Goal: Task Accomplishment & Management: Manage account settings

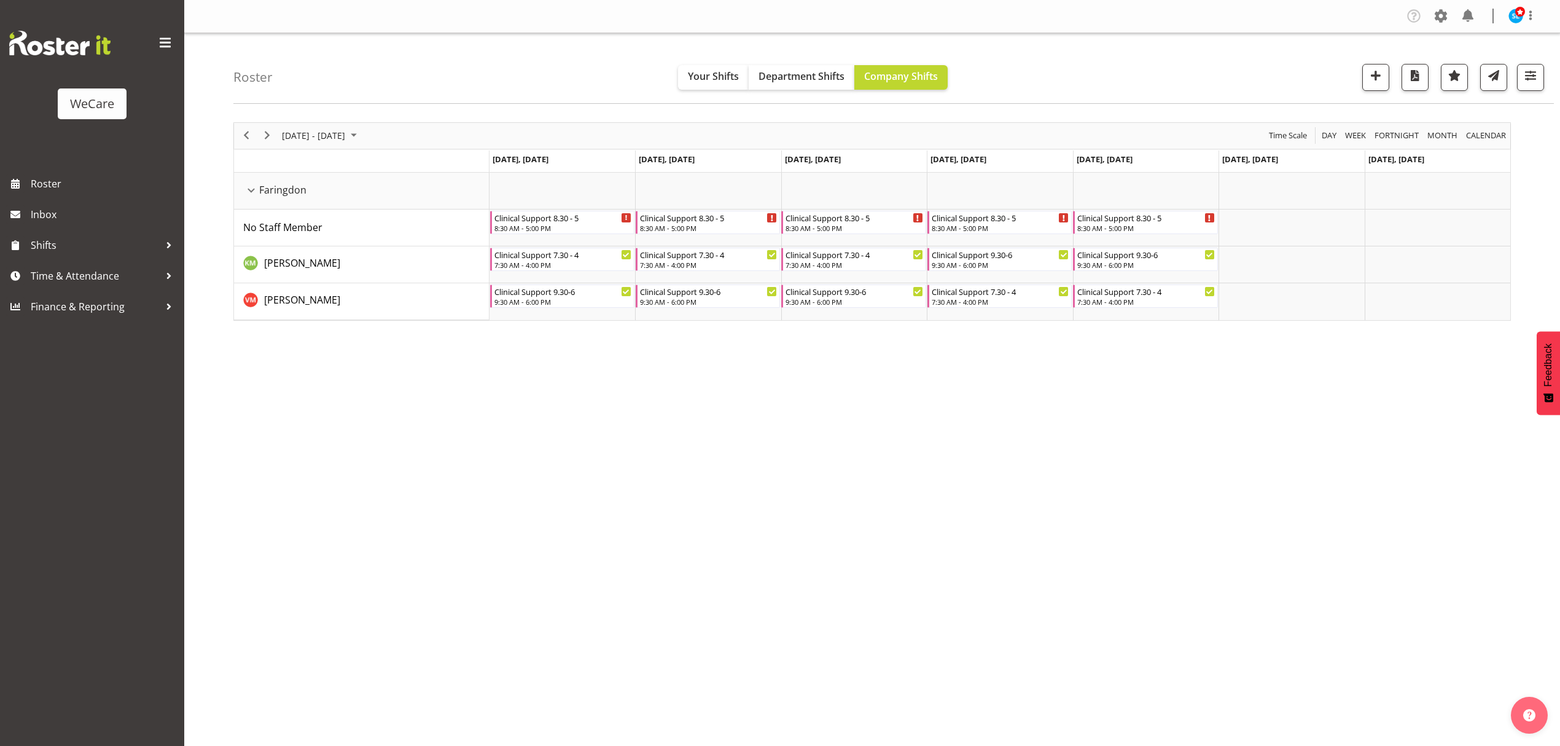
select select "location"
click at [1534, 74] on span "button" at bounding box center [1531, 76] width 16 height 16
click at [1494, 152] on span "1 Departments" at bounding box center [1456, 151] width 79 height 15
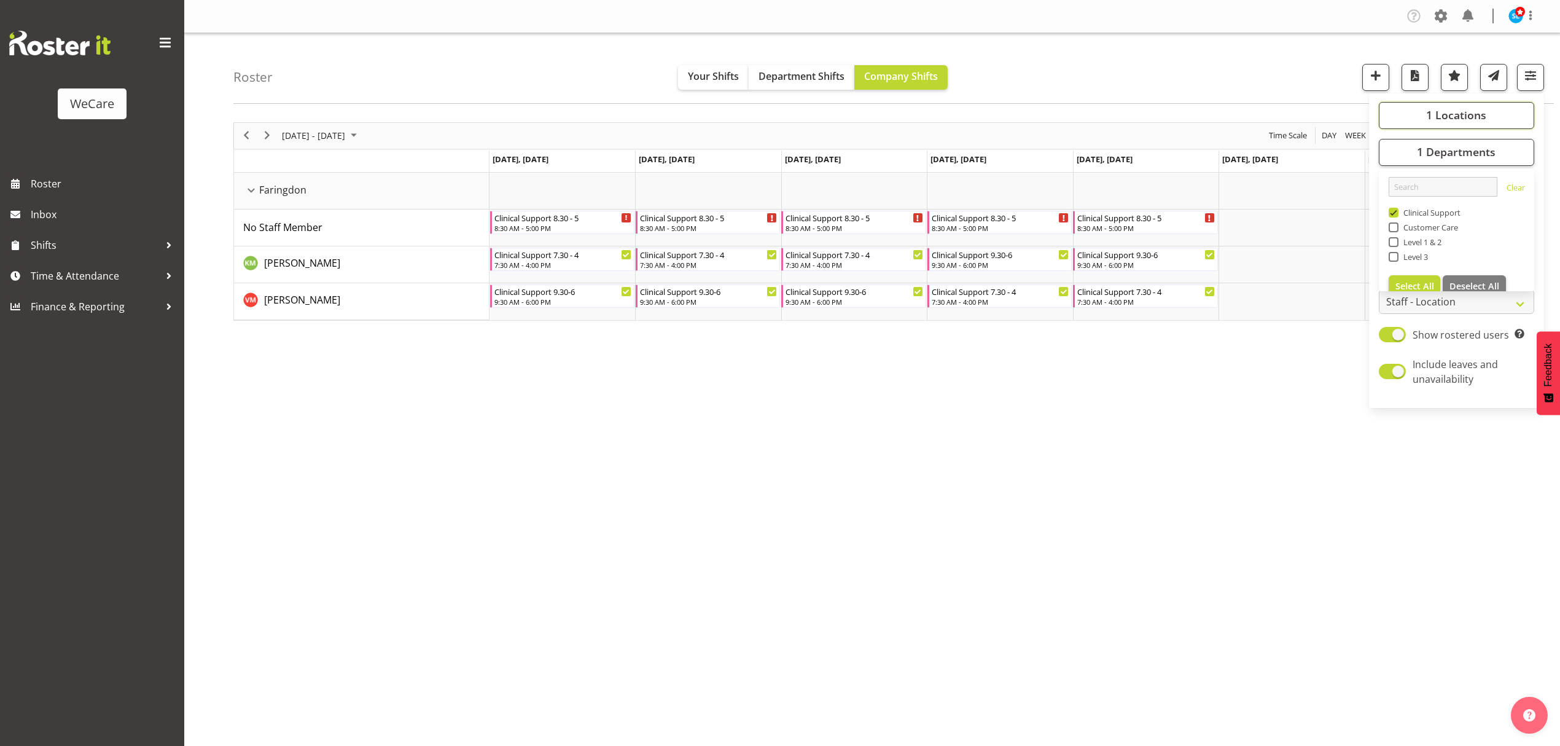
drag, startPoint x: 1448, startPoint y: 114, endPoint x: 1448, endPoint y: 145, distance: 31.3
click at [1448, 114] on span "1 Locations" at bounding box center [1456, 114] width 60 height 15
click at [1406, 220] on span "Lincoln" at bounding box center [1414, 220] width 32 height 10
click at [1397, 220] on input "Lincoln" at bounding box center [1393, 220] width 8 height 8
checkbox input "true"
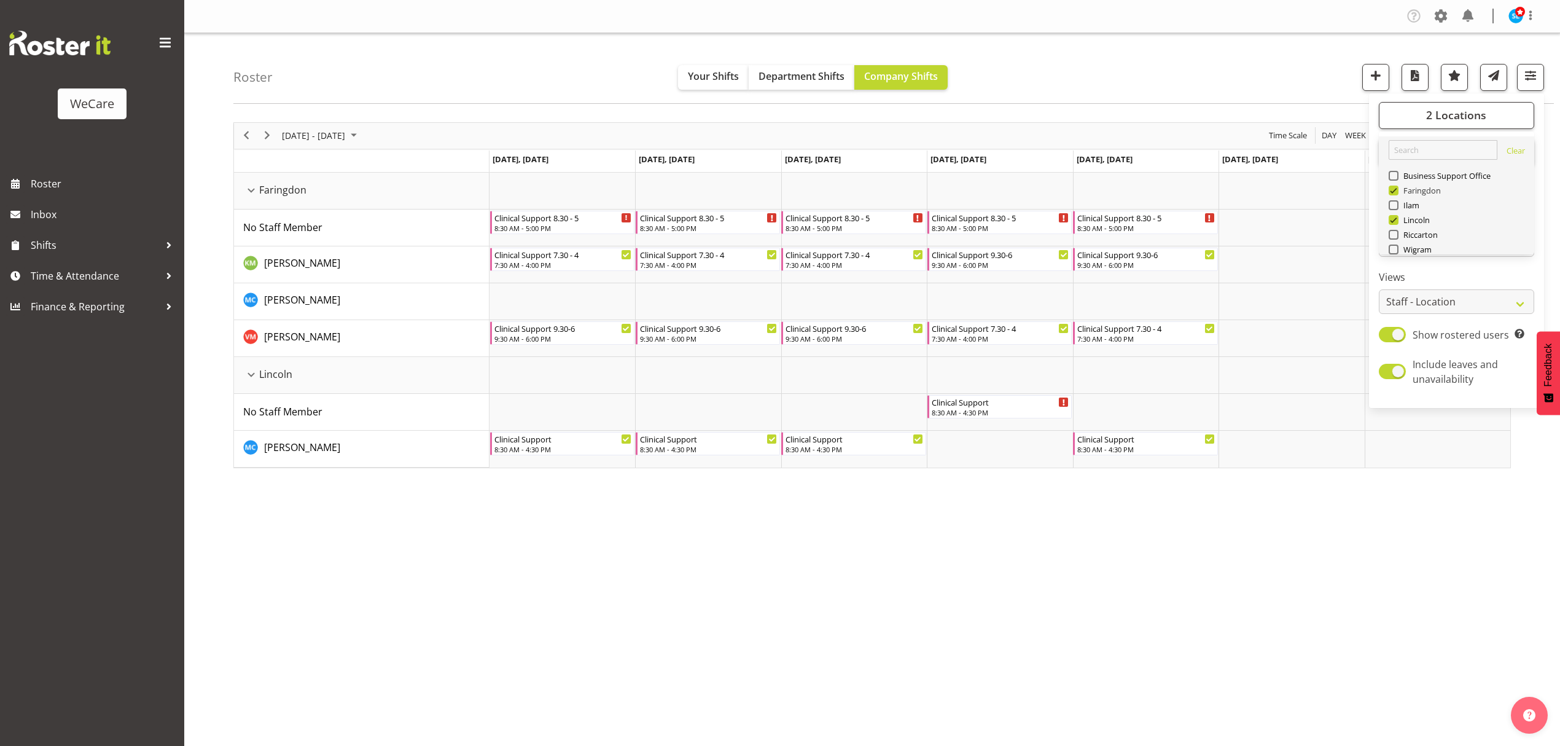
click at [1391, 185] on span at bounding box center [1394, 190] width 10 height 10
click at [1391, 186] on input "Faringdon" at bounding box center [1393, 190] width 8 height 8
checkbox input "false"
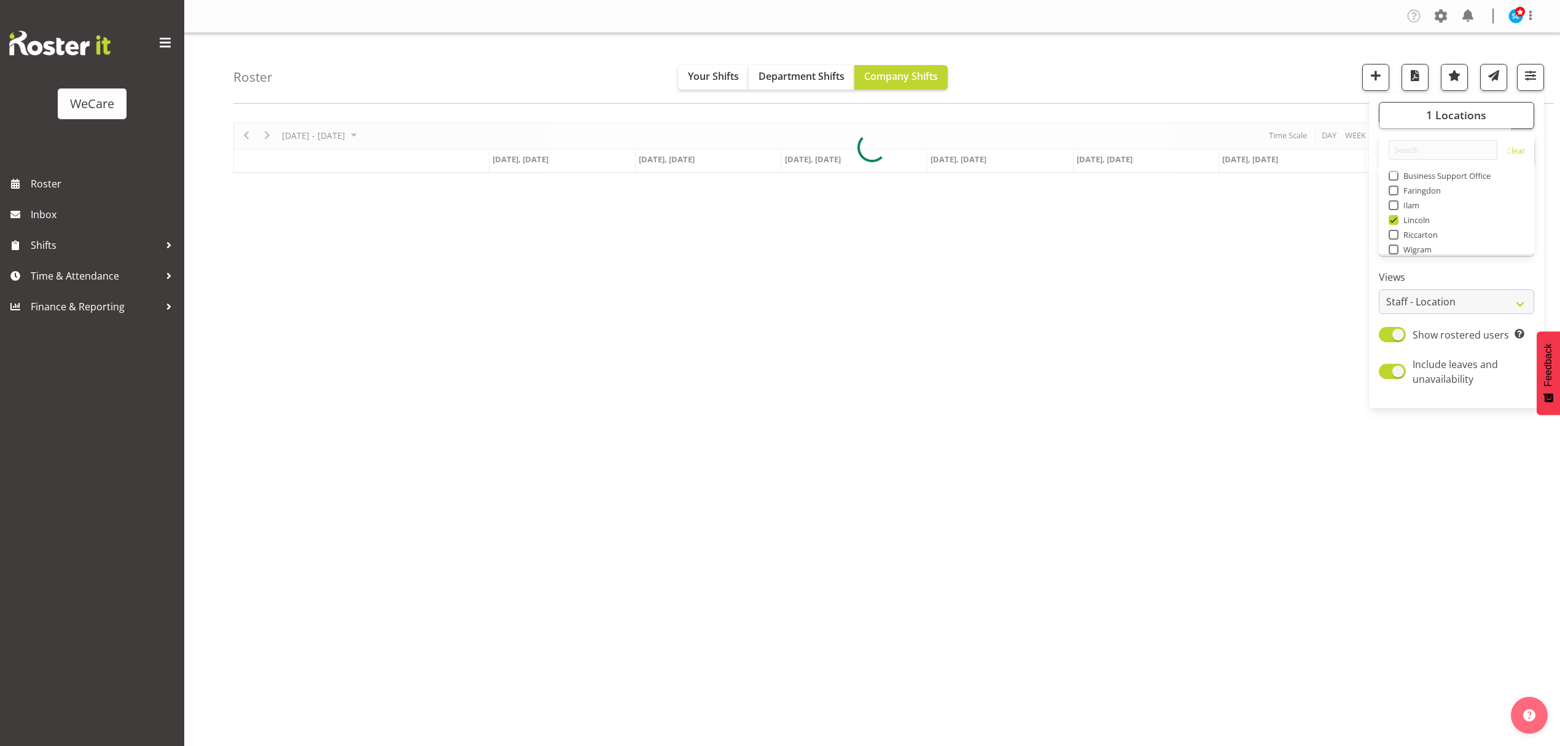
click at [1308, 64] on div "Roster Your Shifts Department Shifts Company Shifts 1 Locations Clear Business …" at bounding box center [893, 68] width 1320 height 71
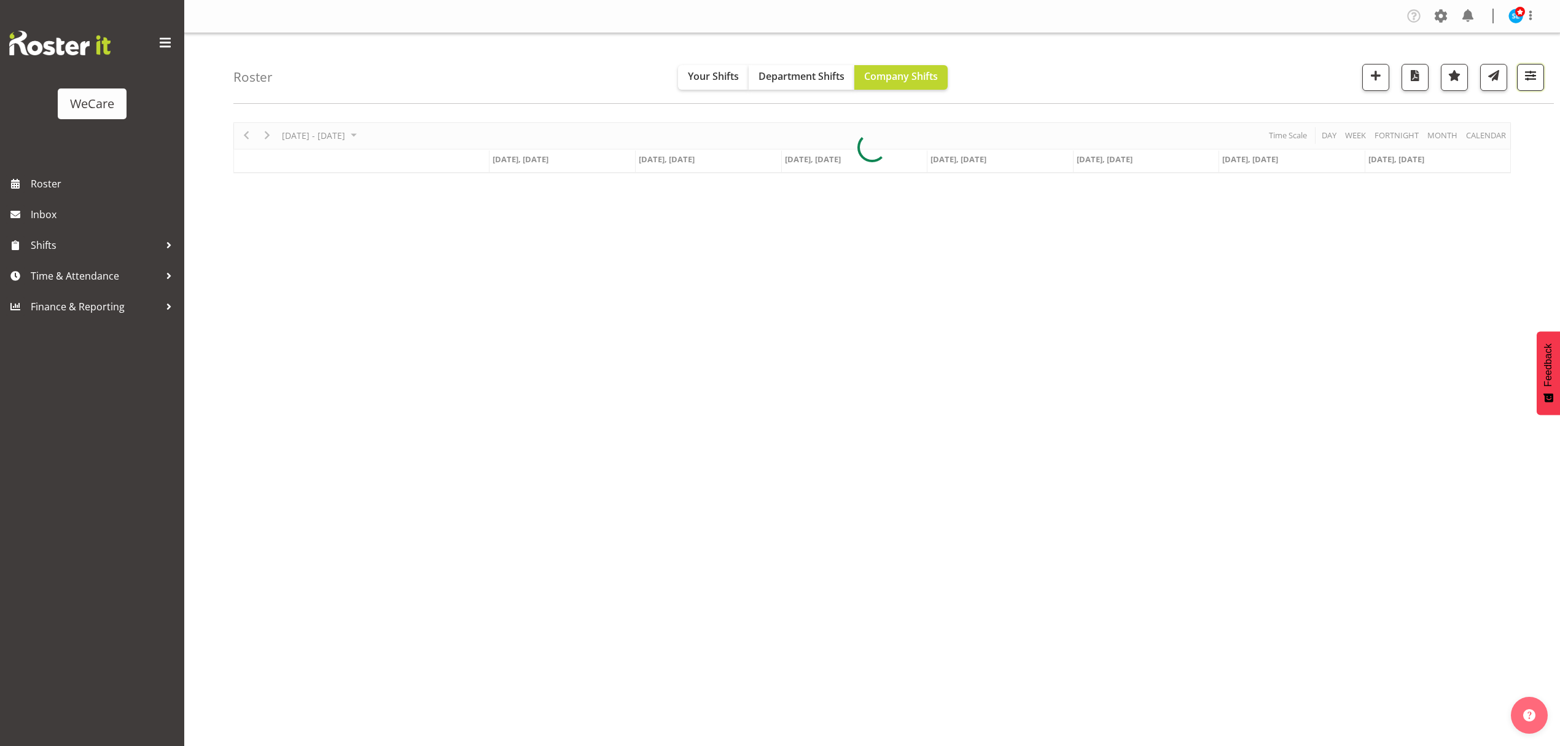
click at [1540, 77] on button "button" at bounding box center [1530, 77] width 27 height 27
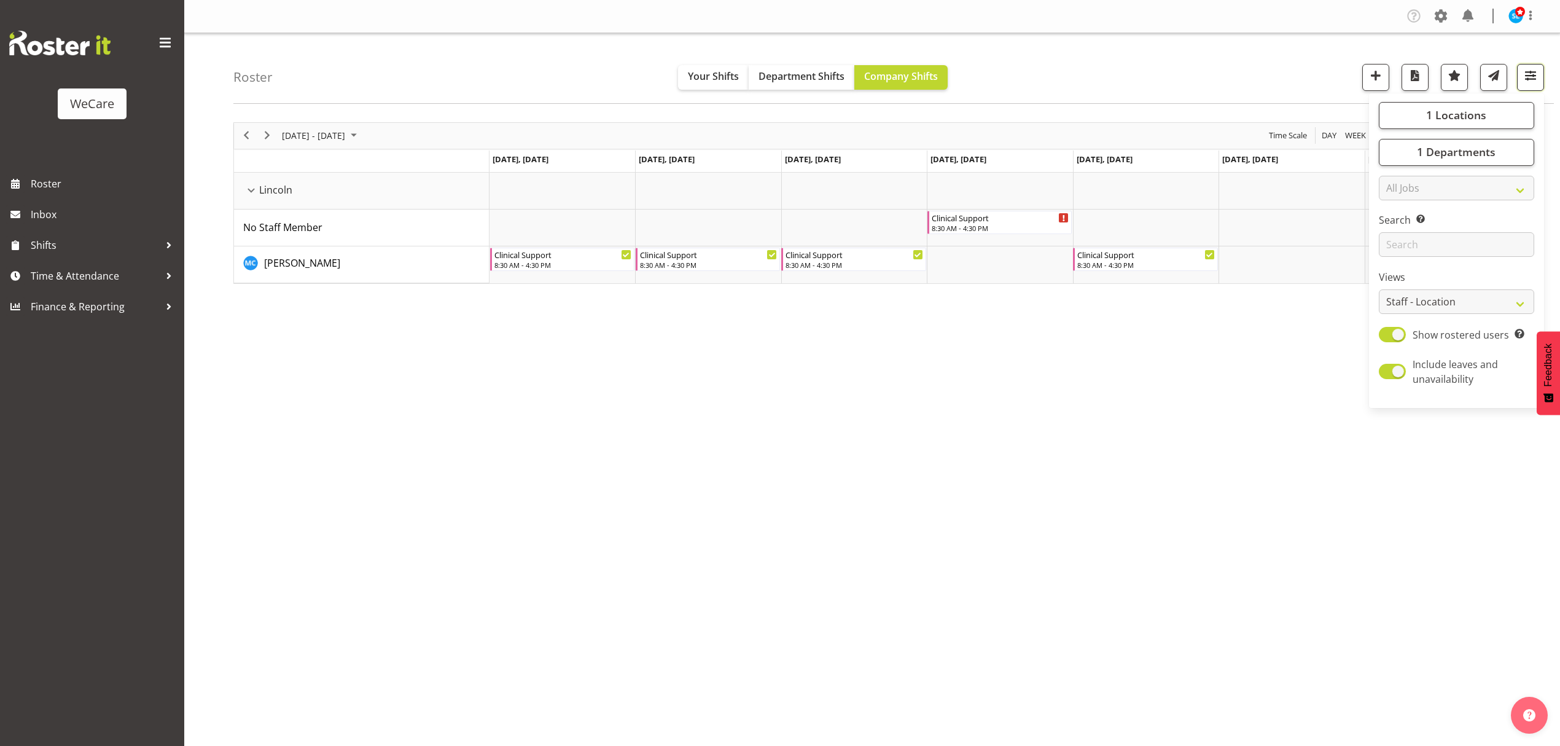
click at [1535, 75] on span "button" at bounding box center [1531, 76] width 16 height 16
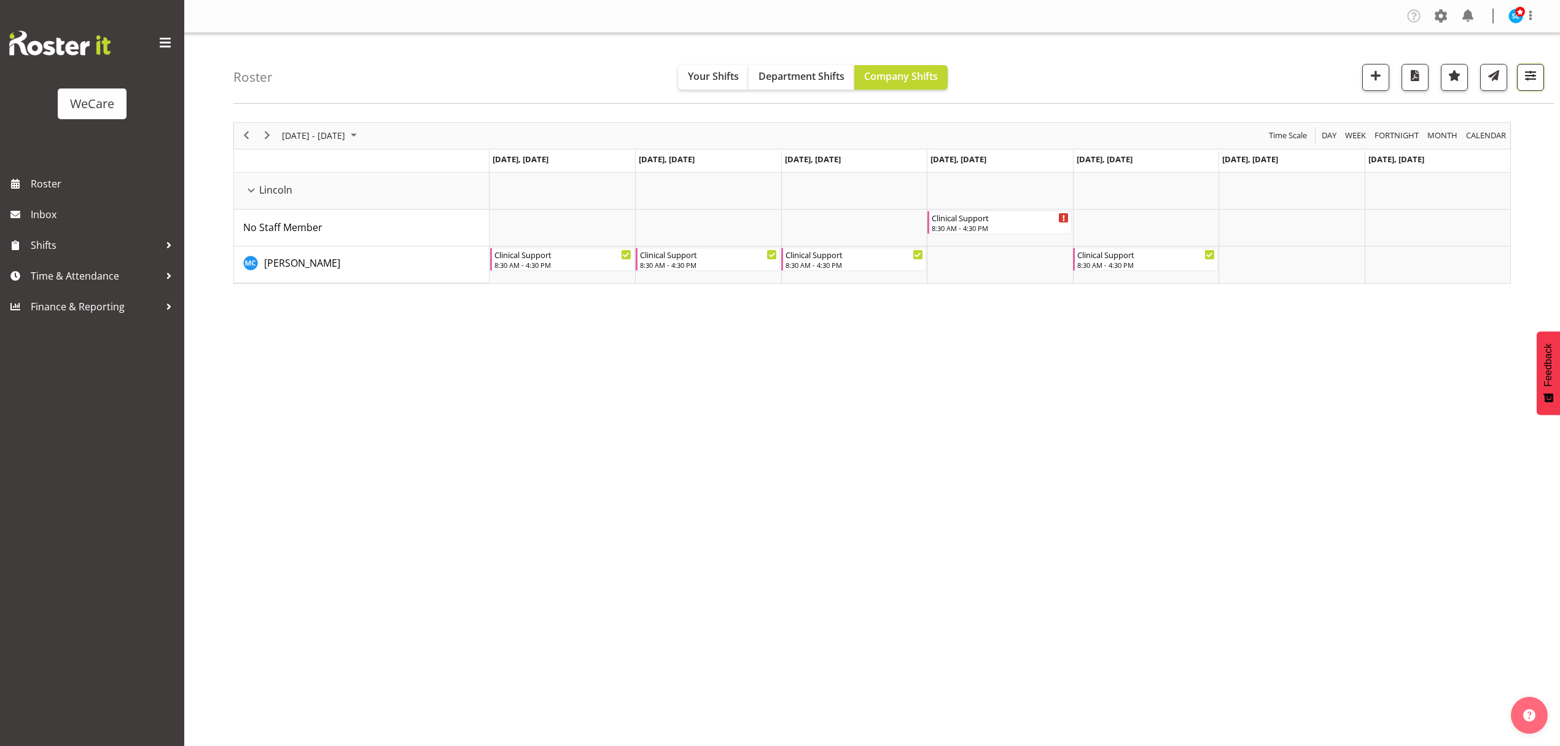
click at [1529, 74] on span "button" at bounding box center [1531, 76] width 16 height 16
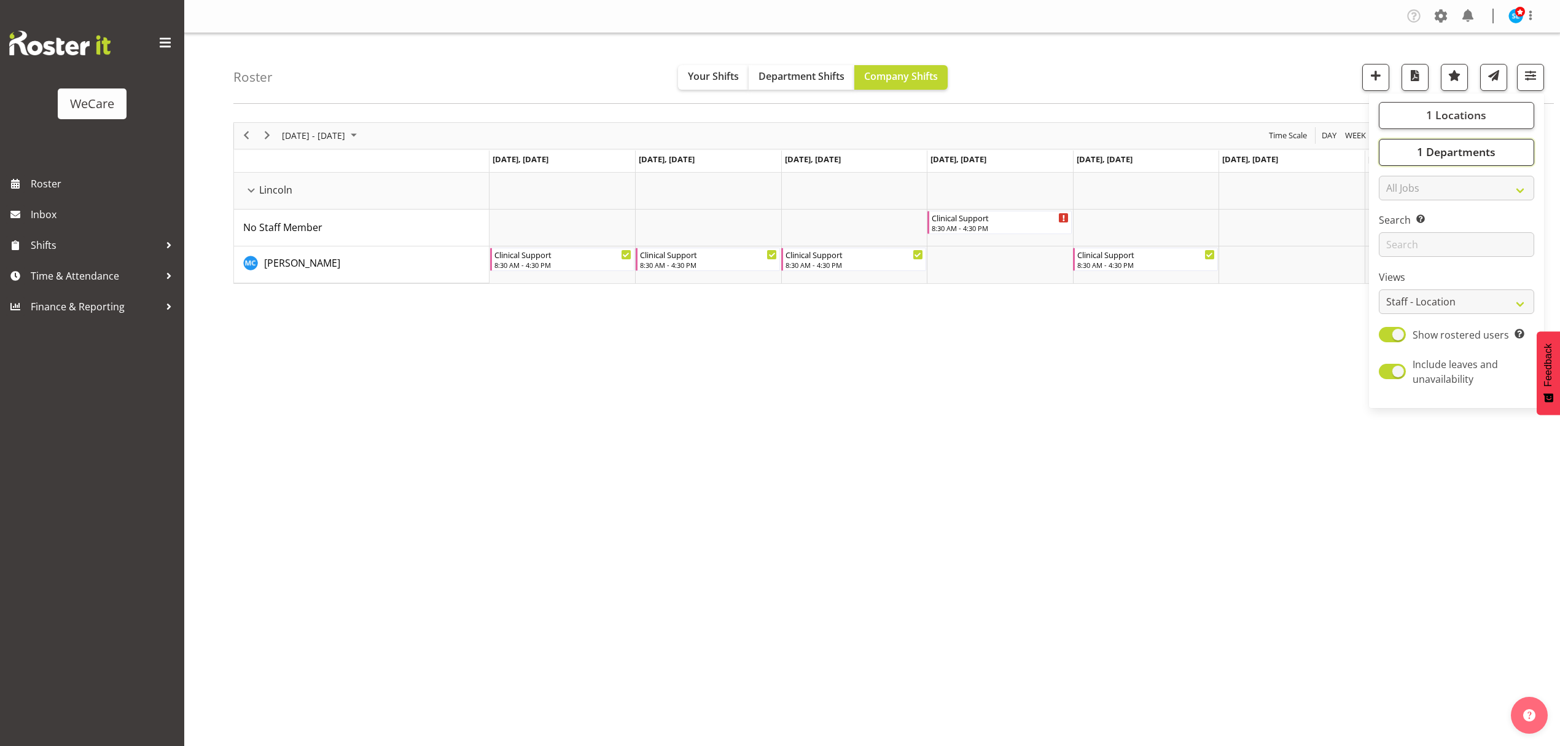
click at [1492, 158] on span "1 Departments" at bounding box center [1456, 151] width 79 height 15
click at [1397, 212] on span at bounding box center [1394, 213] width 10 height 10
click at [1397, 212] on input "Clinical Support" at bounding box center [1393, 212] width 8 height 8
checkbox input "false"
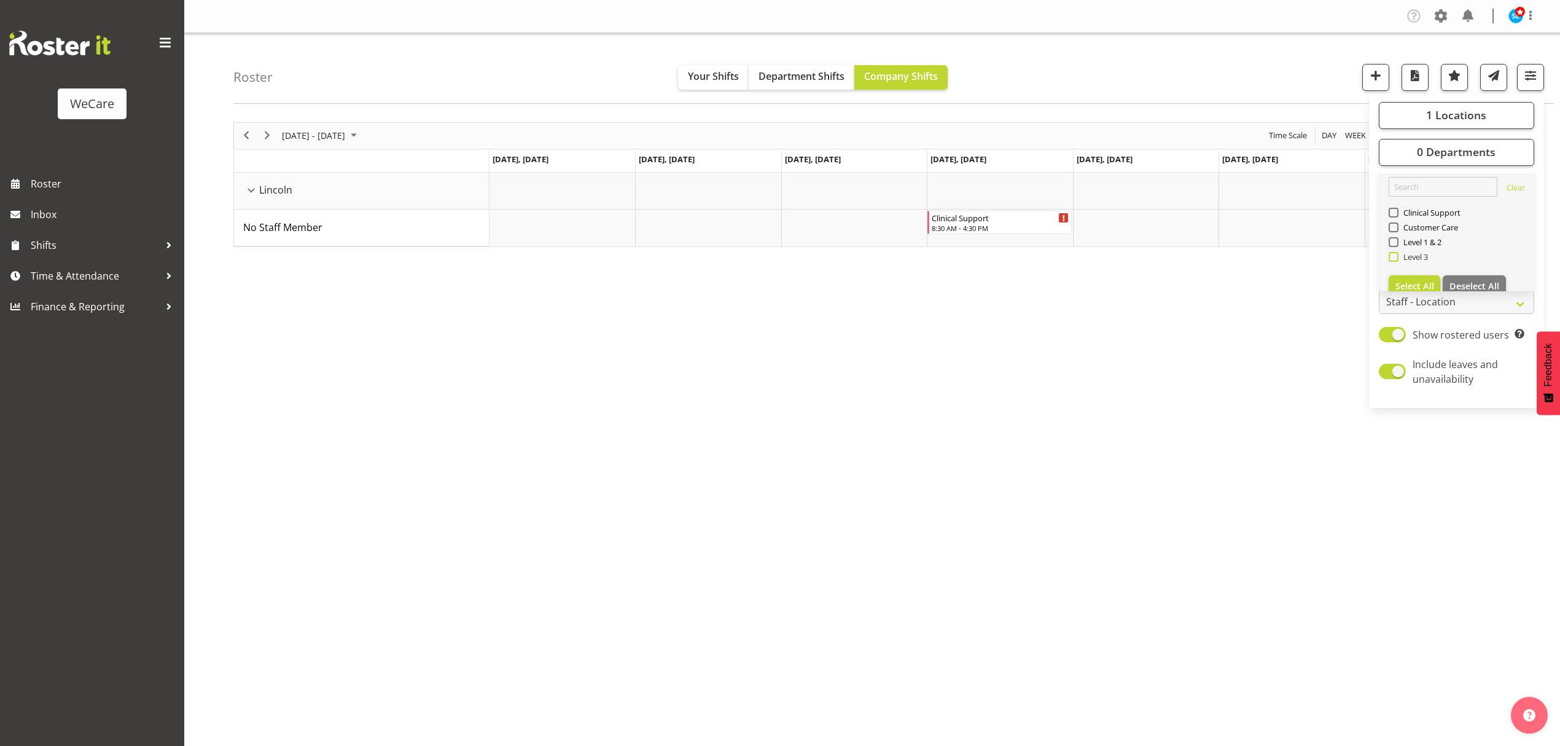
click at [1394, 254] on span at bounding box center [1394, 257] width 10 height 10
click at [1394, 254] on input "Level 3" at bounding box center [1393, 256] width 8 height 8
checkbox input "true"
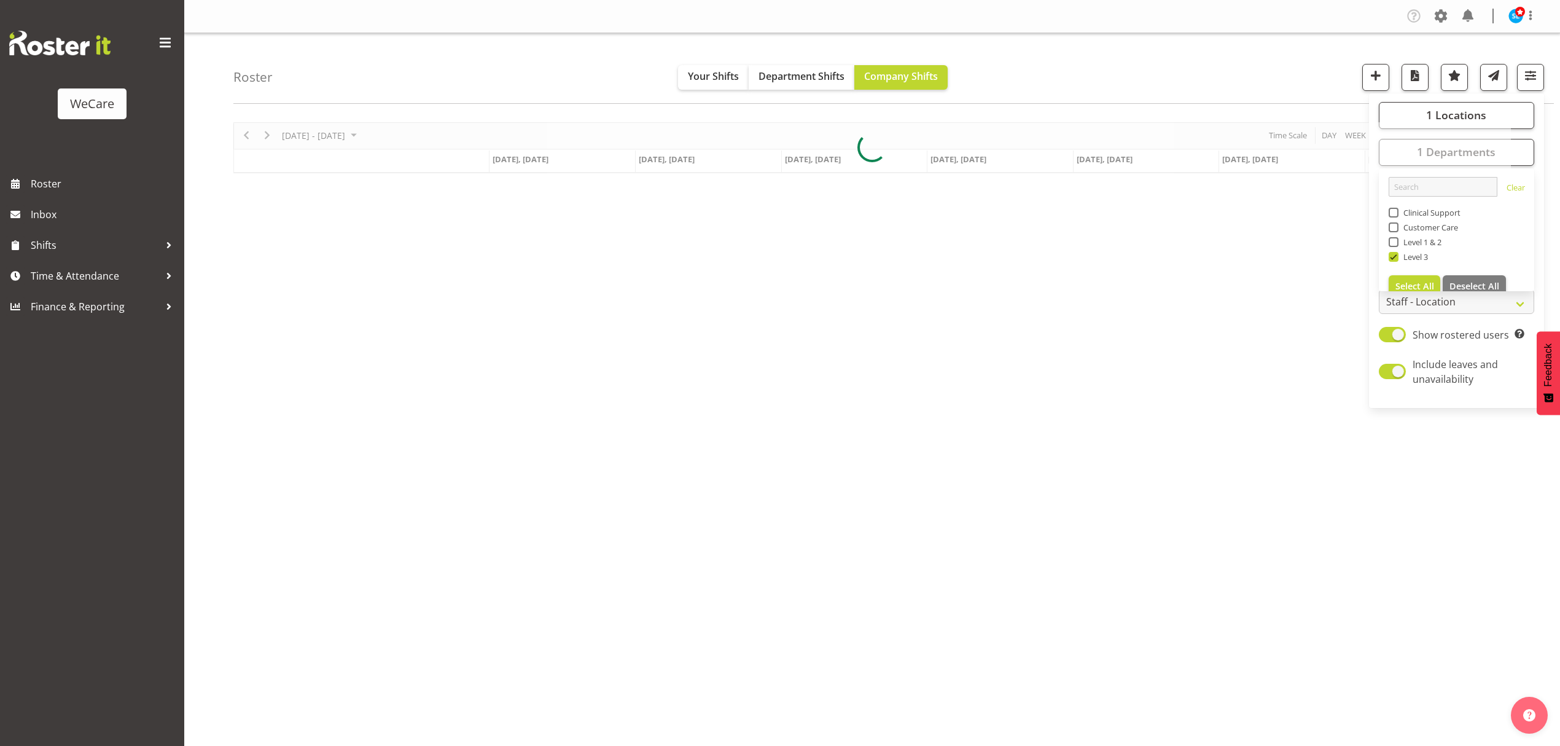
click at [1247, 30] on div "Company Settings Roles & Skills Tasks Jobs Employees Locations & Departments Ac…" at bounding box center [872, 16] width 1376 height 33
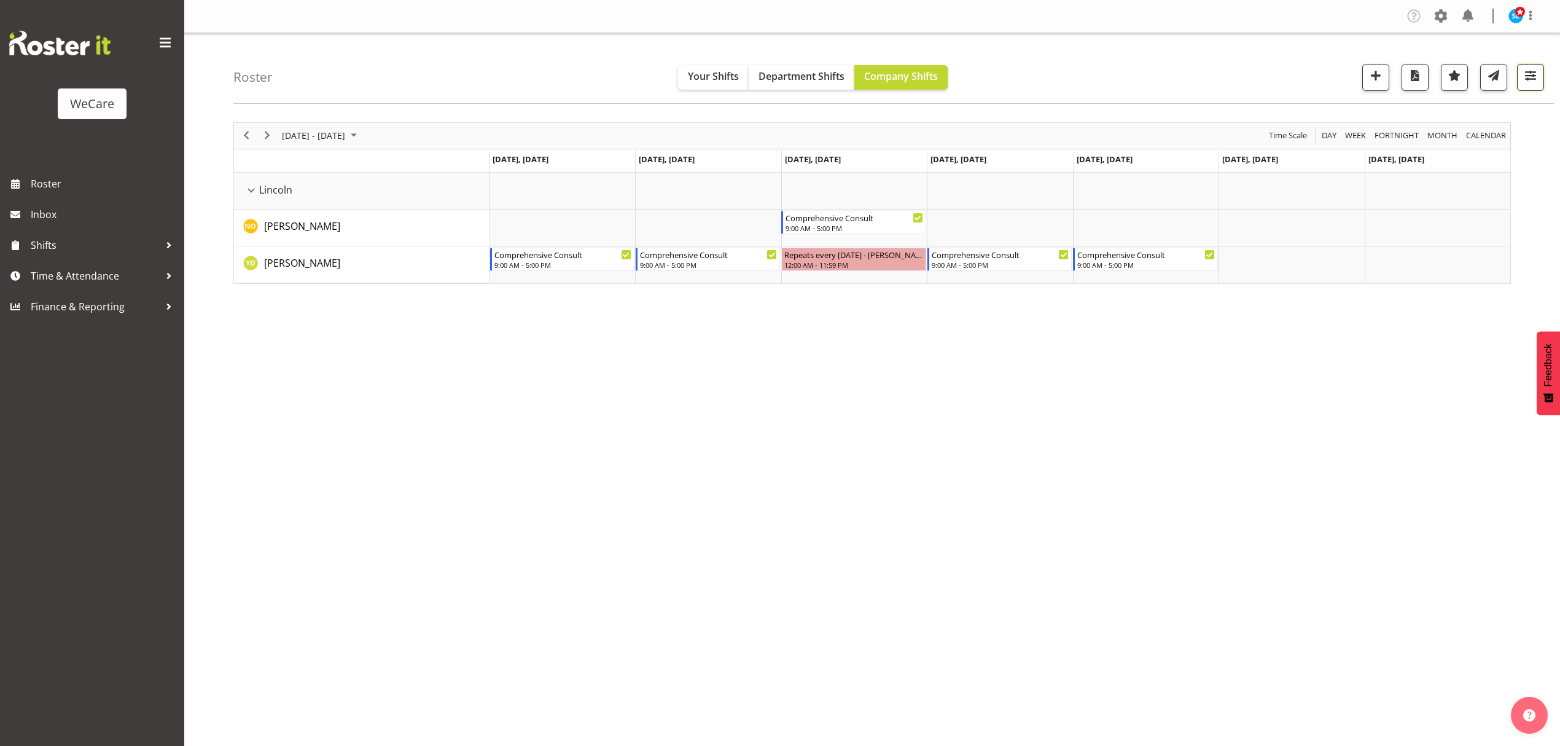
click at [1535, 76] on span "button" at bounding box center [1531, 76] width 16 height 16
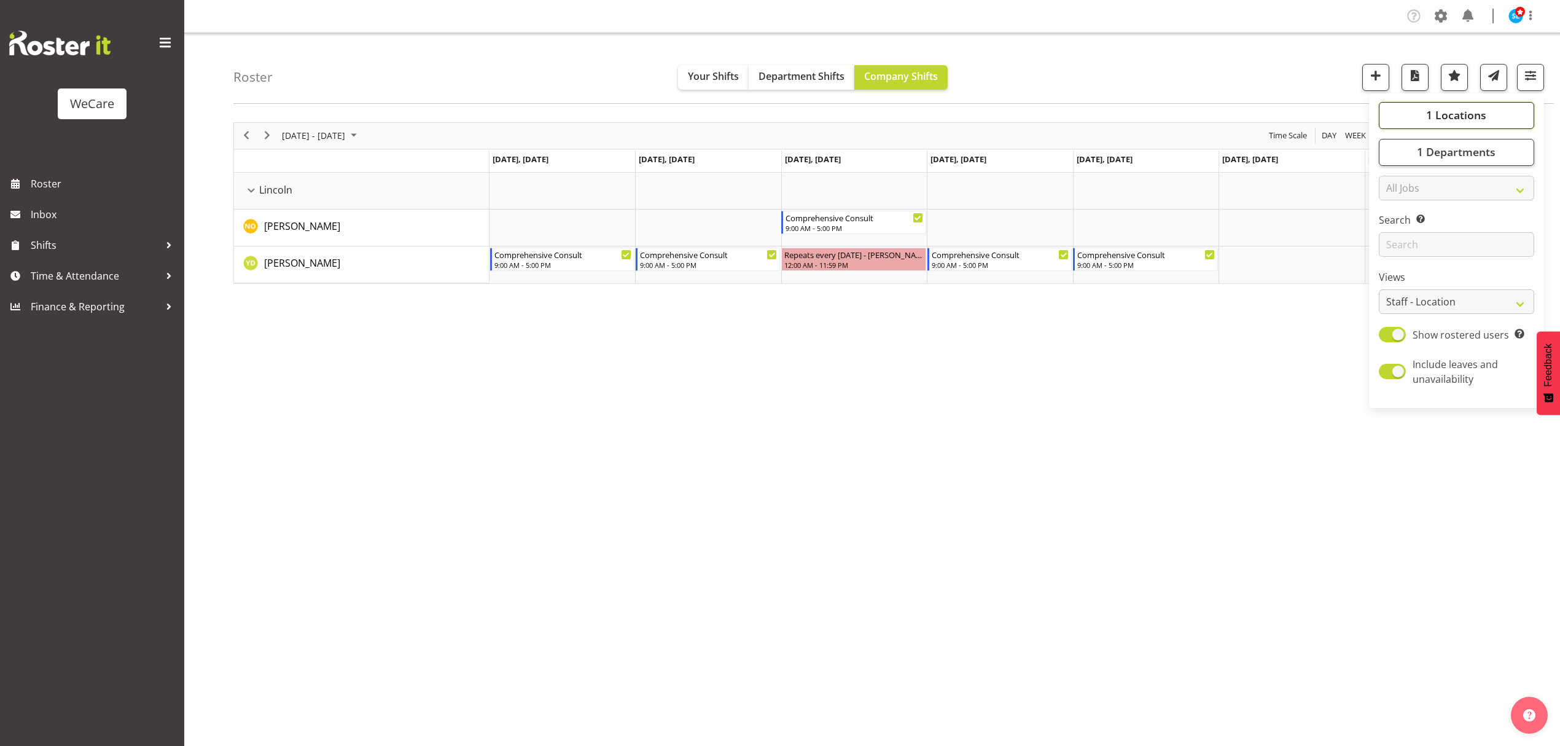
click at [1496, 102] on button "1 Locations" at bounding box center [1456, 115] width 155 height 27
click at [1500, 109] on button "1 Locations" at bounding box center [1456, 115] width 155 height 27
click at [1504, 151] on button "1 Departments" at bounding box center [1456, 152] width 155 height 27
click at [1501, 149] on button "1 Departments" at bounding box center [1456, 152] width 155 height 27
click at [1233, 79] on div "Roster Your Shifts Department Shifts Company Shifts 1 Locations Clear Business …" at bounding box center [893, 68] width 1320 height 71
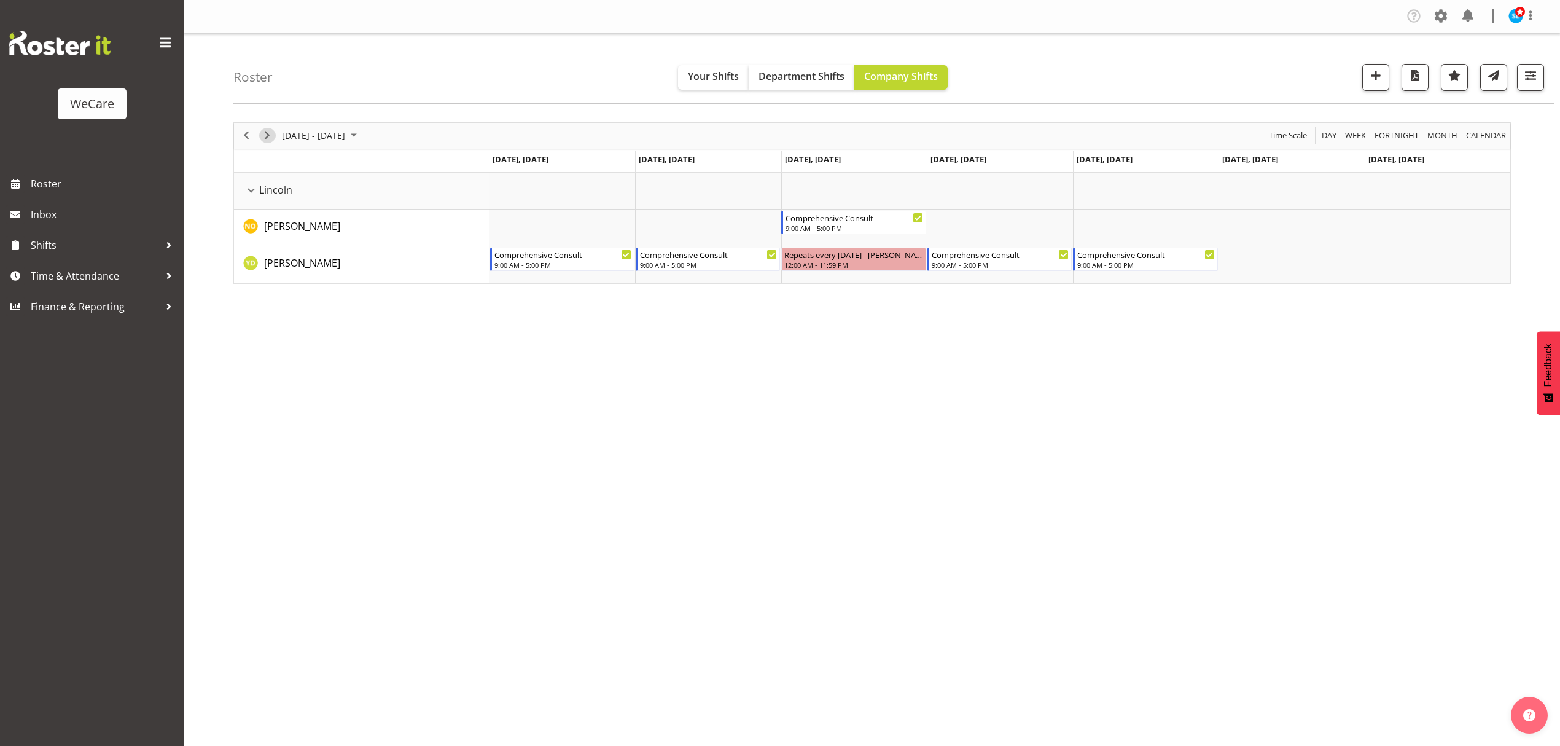
click at [273, 138] on span "Next" at bounding box center [267, 135] width 15 height 15
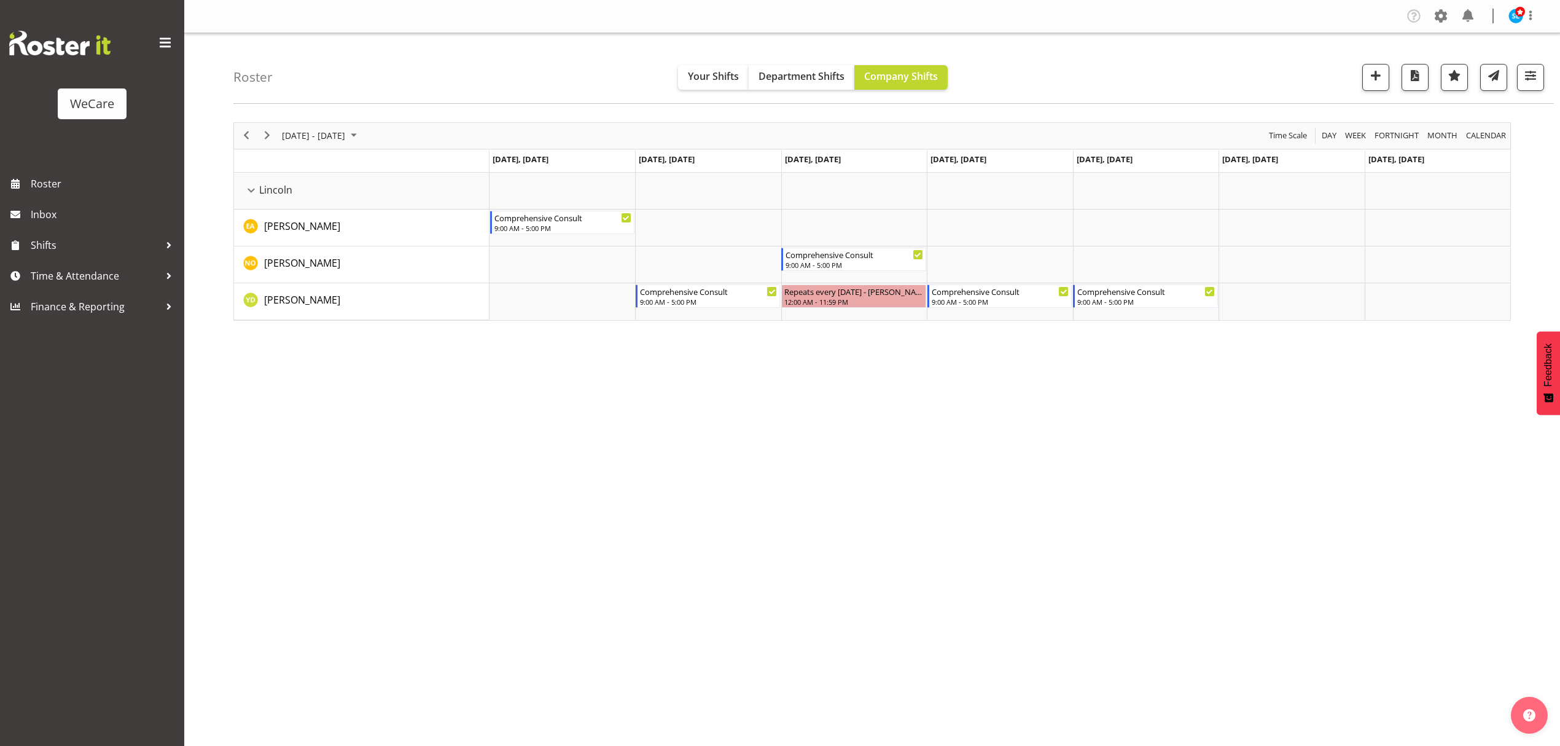
click at [408, 639] on div "Company Settings Roles & Skills Tasks Jobs Employees Locations & Departments Ac…" at bounding box center [872, 373] width 1376 height 746
click at [782, 490] on div "[DATE] - [DATE] [DATE] Day Week Fortnight Month calendar Month Agenda Time Scal…" at bounding box center [896, 358] width 1327 height 491
click at [448, 467] on div "[DATE] - [DATE] [DATE] Day Week Fortnight Month calendar Month Agenda Time Scal…" at bounding box center [896, 358] width 1327 height 491
